Goal: Task Accomplishment & Management: Manage account settings

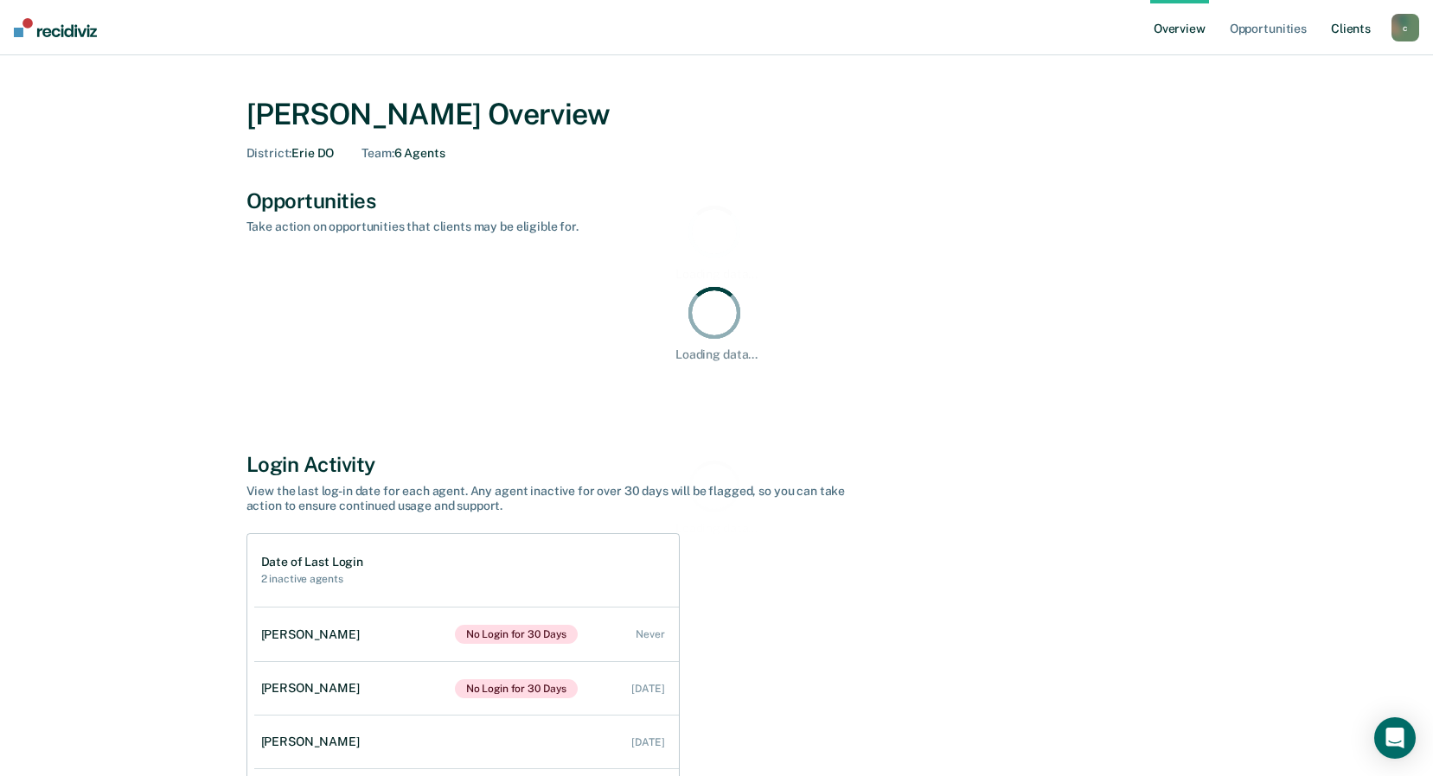
click at [1354, 30] on link "Client s" at bounding box center [1350, 27] width 47 height 55
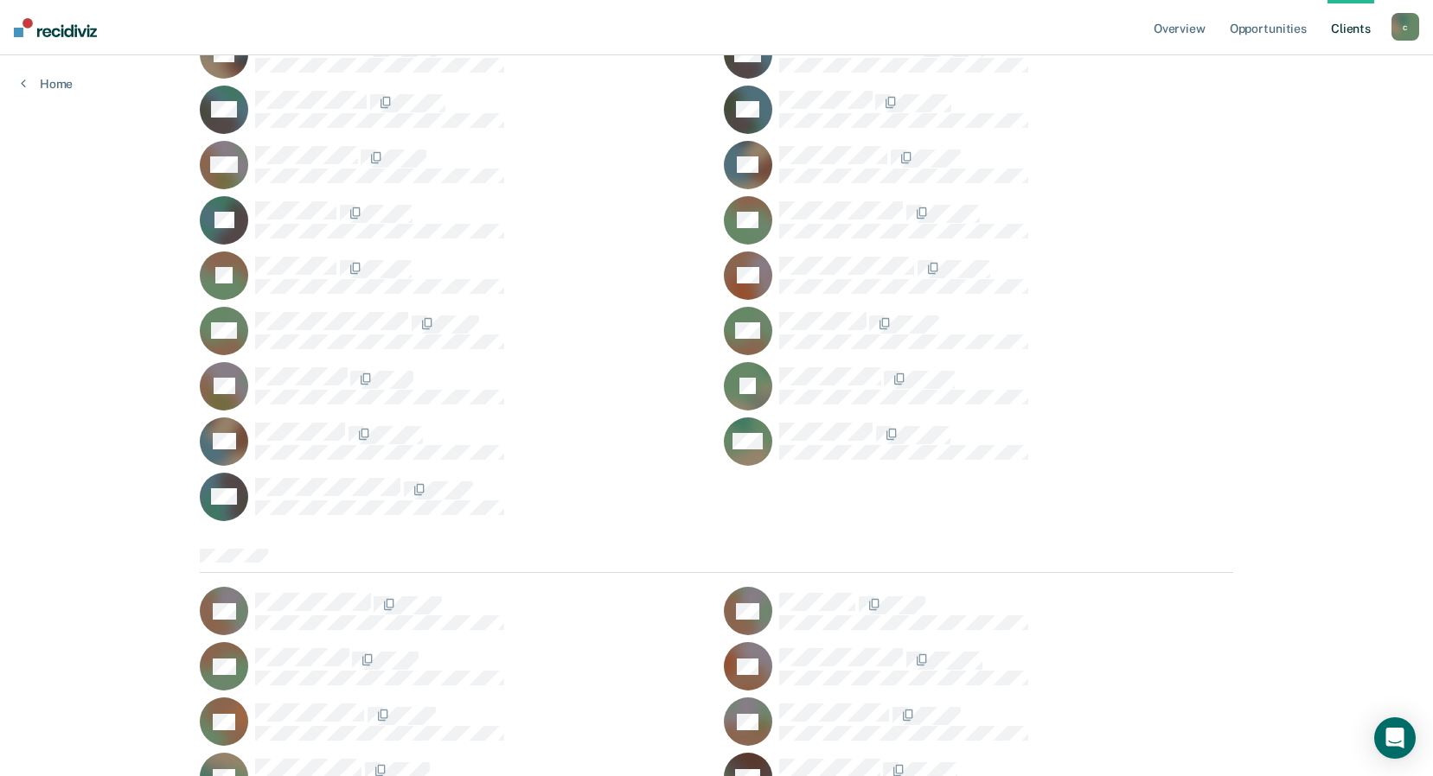
scroll to position [1211, 0]
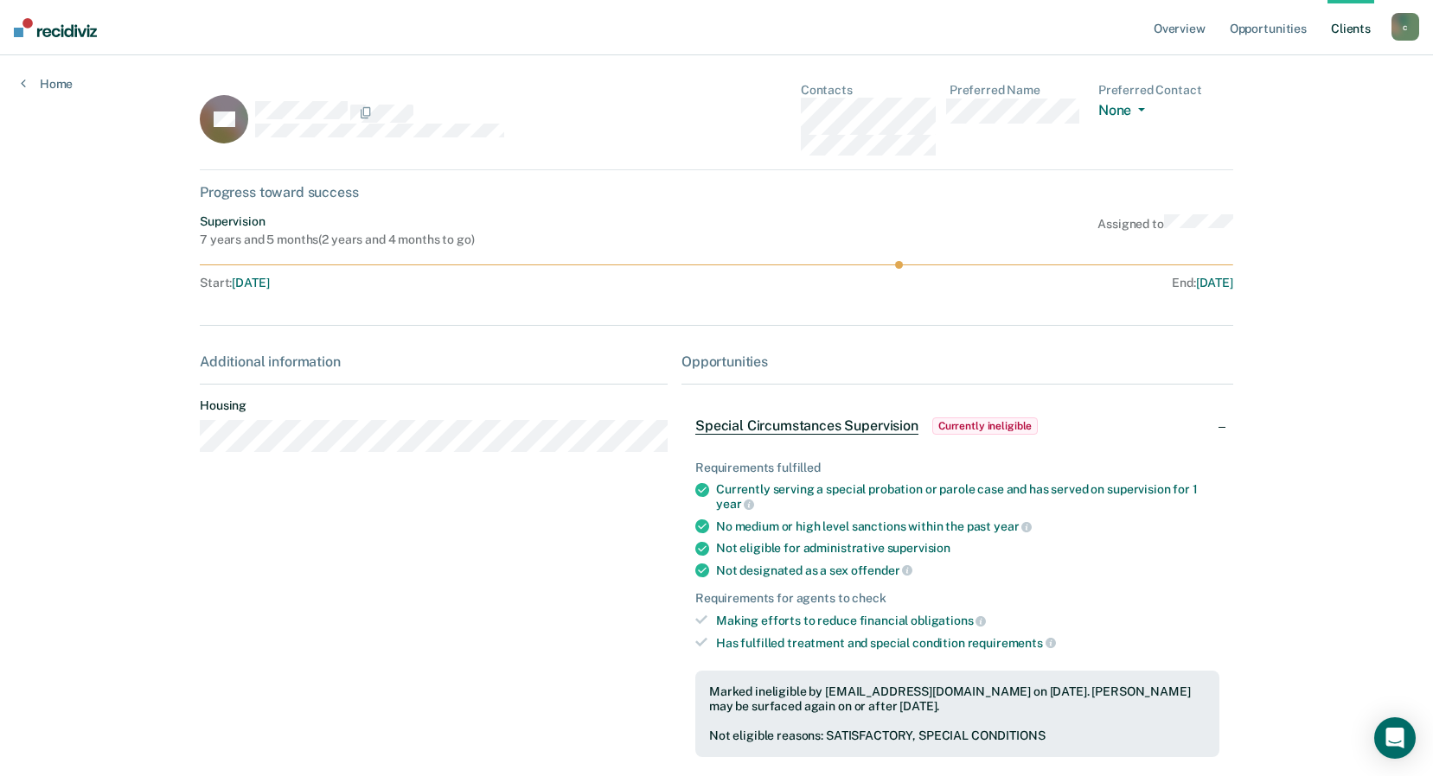
click at [958, 424] on span "Currently ineligible" at bounding box center [985, 426] width 106 height 17
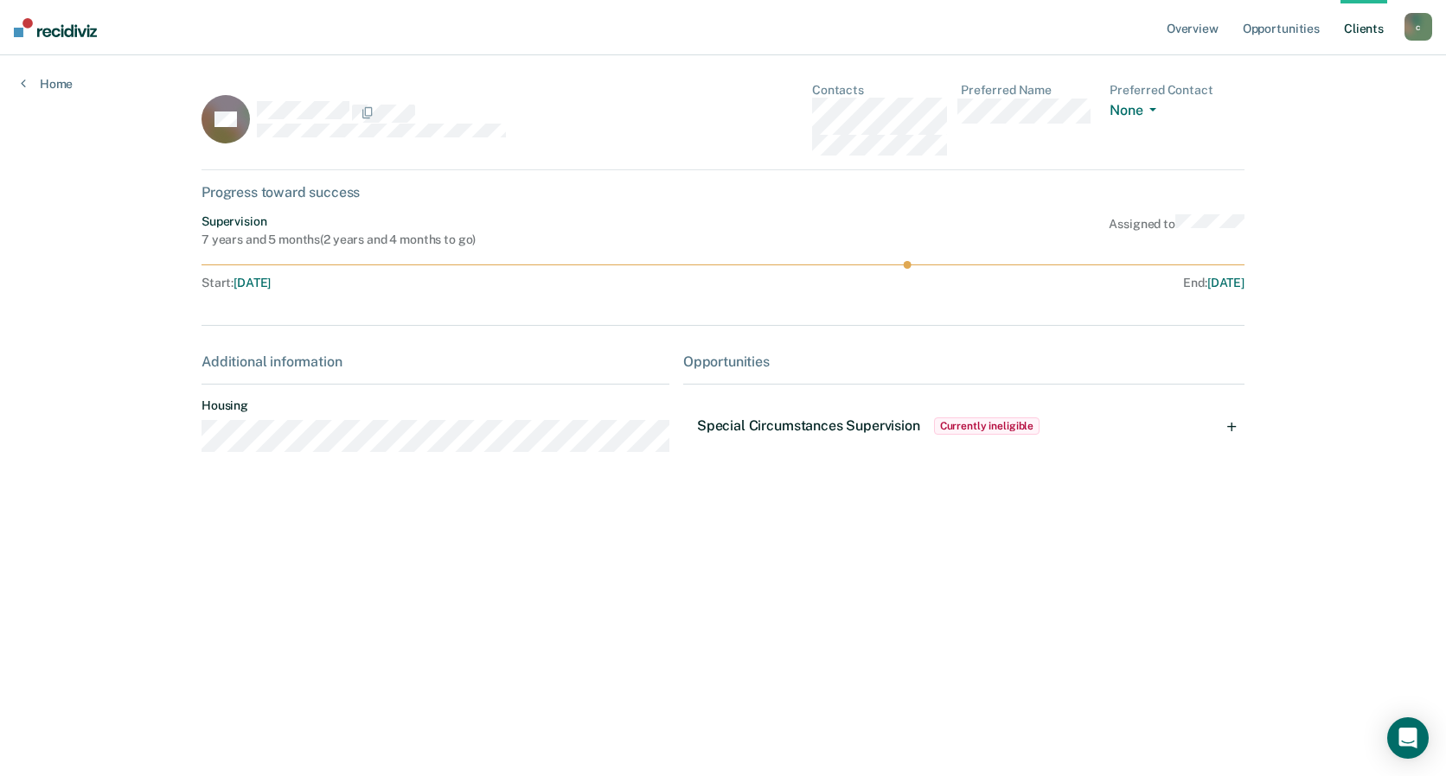
click at [1225, 425] on div "Special Circumstances Supervision Currently ineligible" at bounding box center [963, 426] width 561 height 55
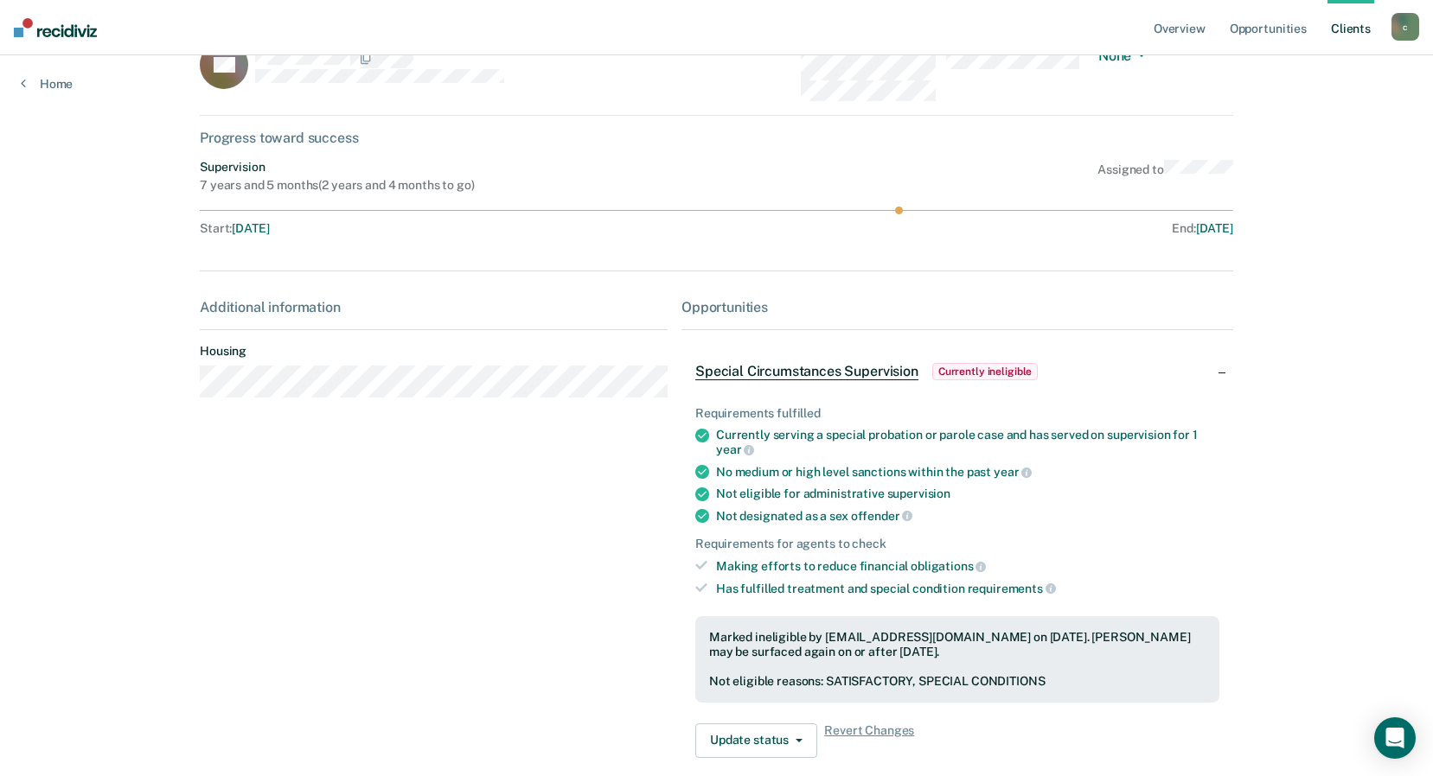
scroll to position [140, 0]
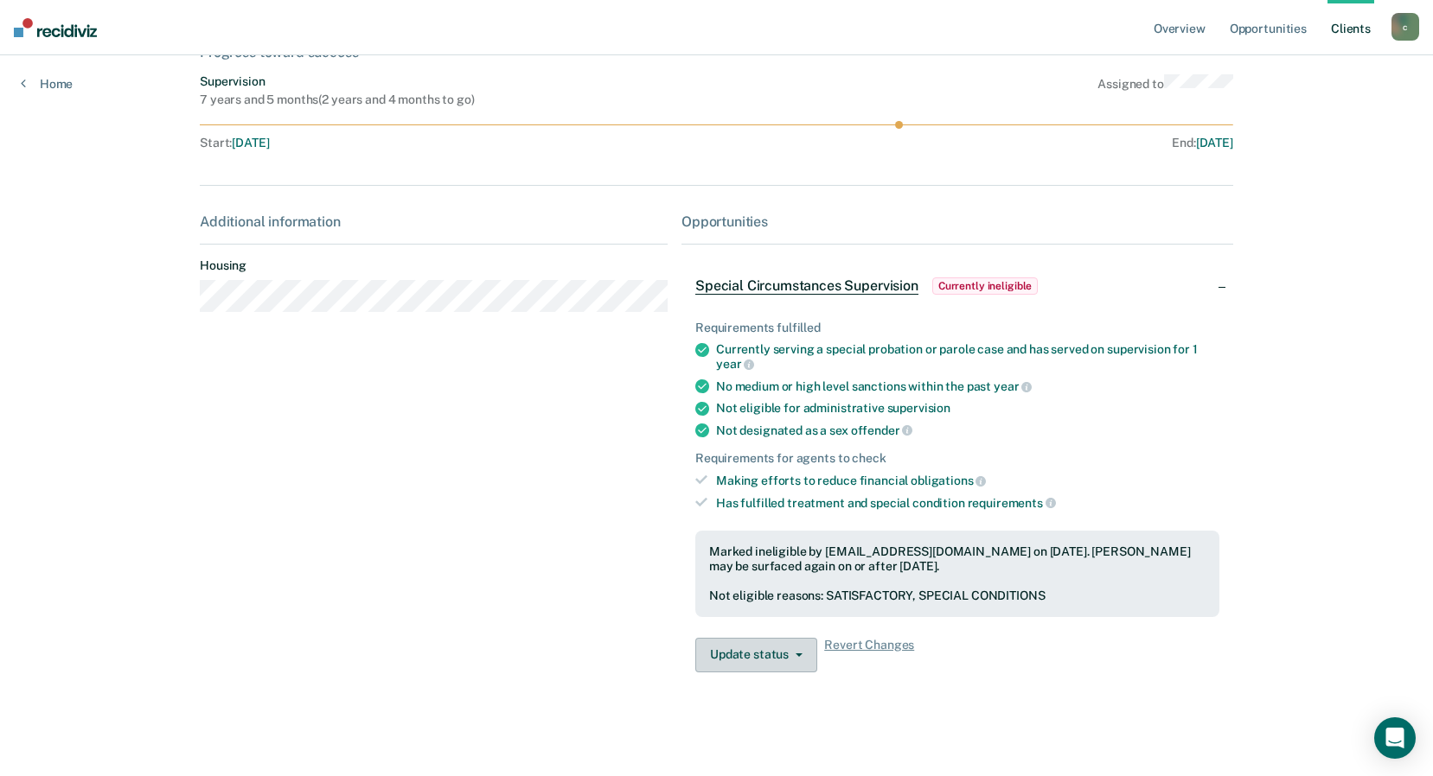
click at [755, 650] on button "Update status" at bounding box center [756, 655] width 122 height 35
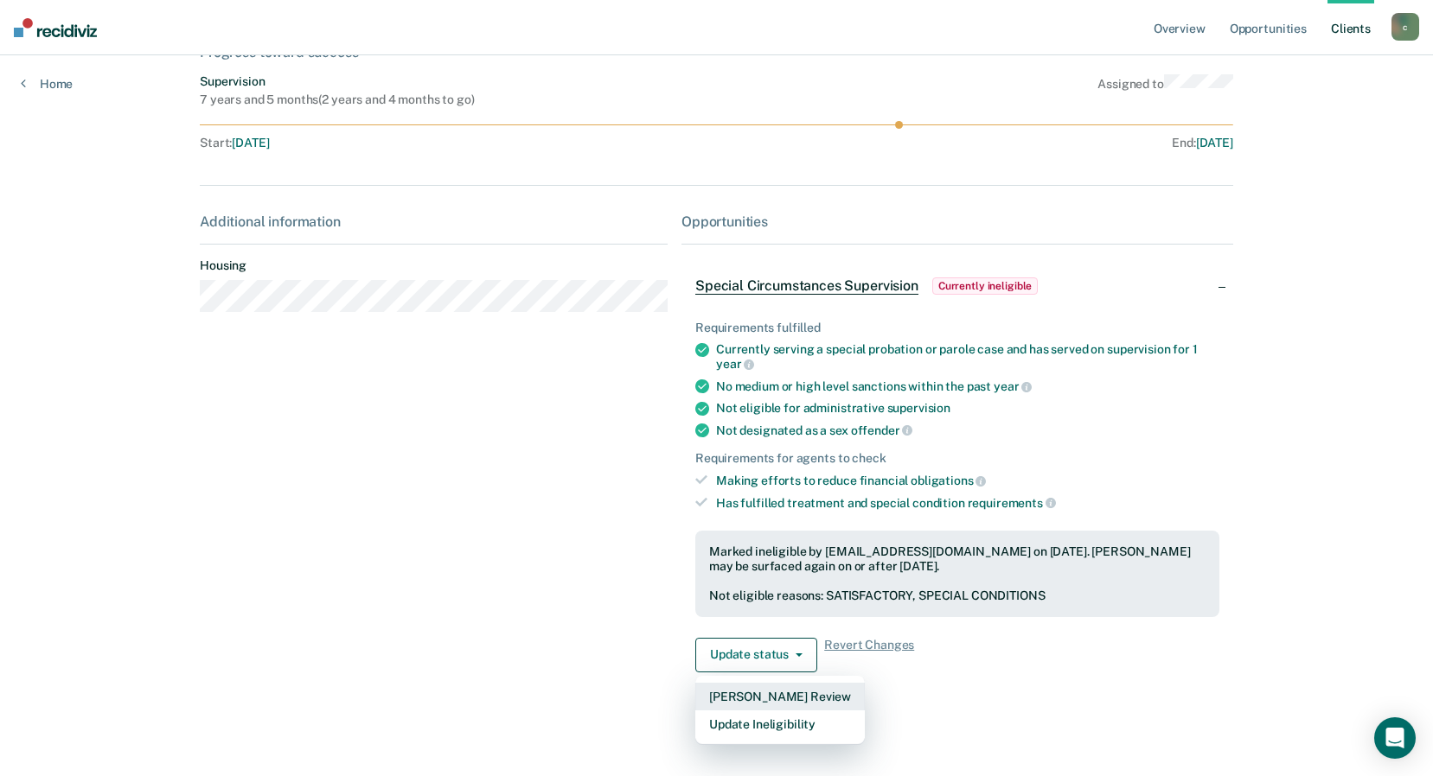
click at [749, 697] on button "[PERSON_NAME] Review" at bounding box center [779, 697] width 169 height 28
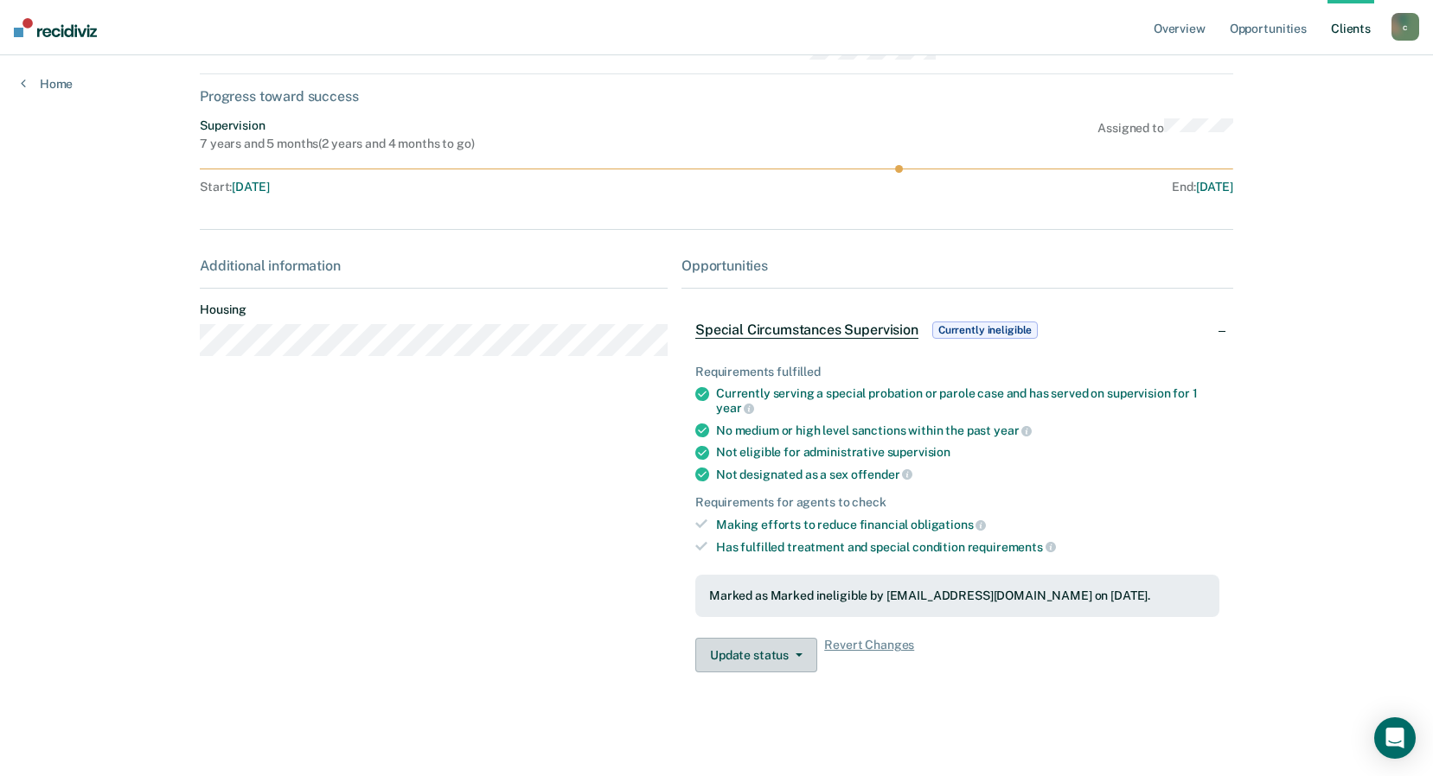
scroll to position [96, 0]
